Goal: Transaction & Acquisition: Book appointment/travel/reservation

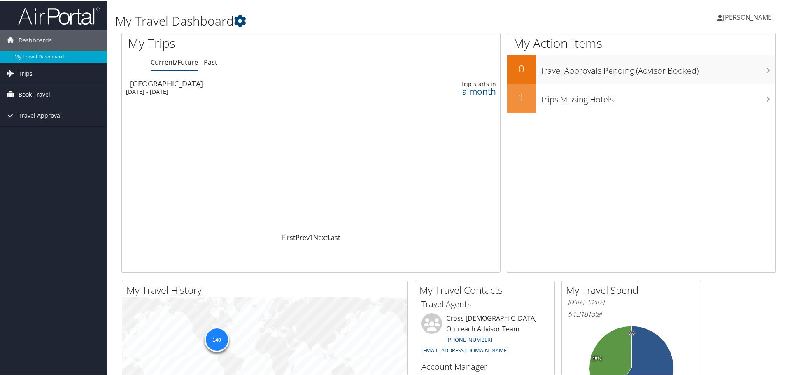
click at [44, 95] on span "Book Travel" at bounding box center [35, 94] width 32 height 21
click at [66, 137] on link "Book/Manage Online Trips" at bounding box center [53, 135] width 107 height 12
